Goal: Find specific page/section

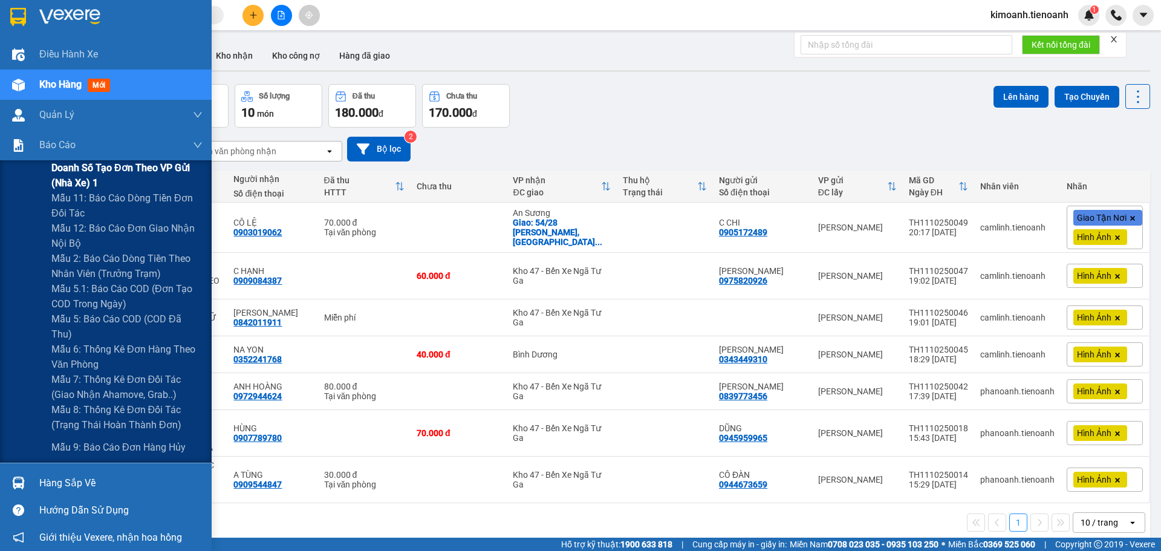
click at [68, 167] on span "Doanh số tạo đơn theo VP gửi (nhà xe) 1" at bounding box center [126, 175] width 151 height 30
